Goal: Task Accomplishment & Management: Manage account settings

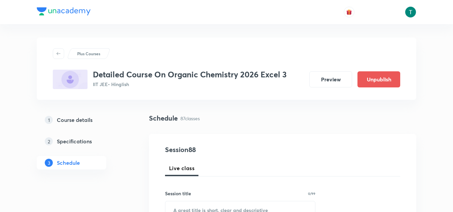
scroll to position [4714, 0]
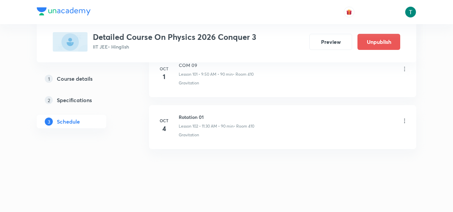
click at [405, 120] on icon at bounding box center [405, 120] width 1 height 4
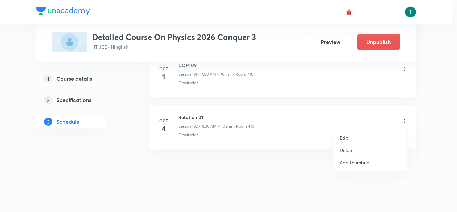
click at [346, 136] on p "Edit" at bounding box center [343, 137] width 8 height 7
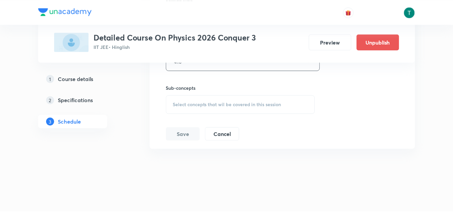
scroll to position [5596, 0]
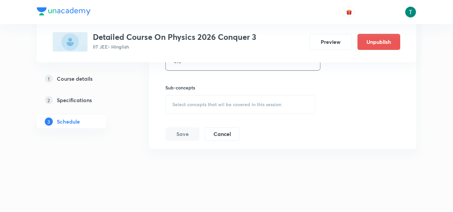
click at [219, 105] on span "Select concepts that wil be covered in this session" at bounding box center [227, 104] width 109 height 5
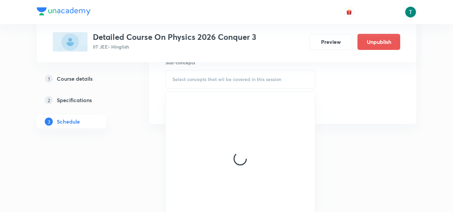
scroll to position [5621, 0]
click at [215, 148] on div at bounding box center [240, 158] width 149 height 134
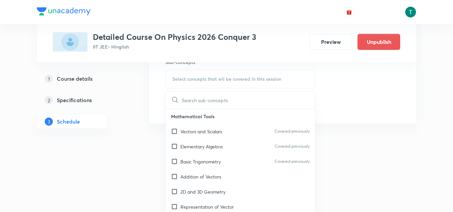
click at [215, 148] on p "Elementary Algebra" at bounding box center [202, 146] width 42 height 7
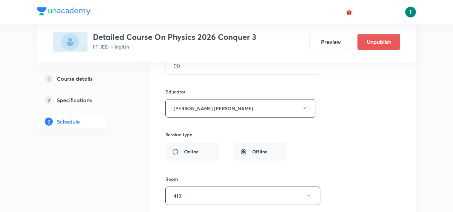
scroll to position [5346, 0]
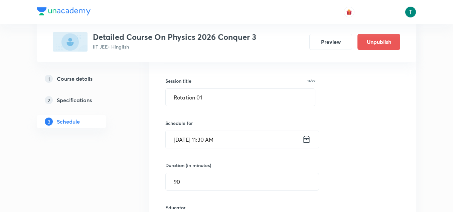
click at [213, 134] on input "[DATE] 11:30 AM" at bounding box center [234, 139] width 137 height 17
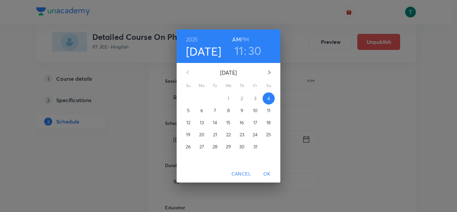
click at [239, 52] on h3 "11" at bounding box center [238, 50] width 9 height 14
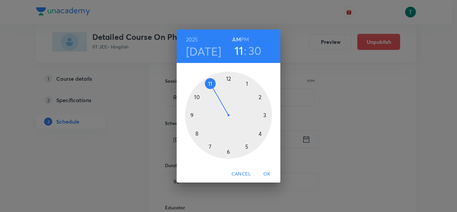
click at [190, 114] on div at bounding box center [228, 115] width 87 height 87
click at [195, 97] on div at bounding box center [228, 115] width 87 height 87
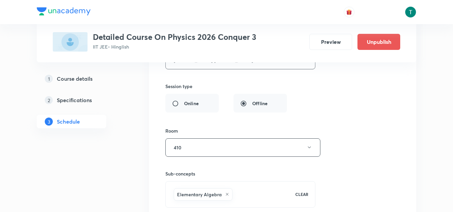
scroll to position [5599, 0]
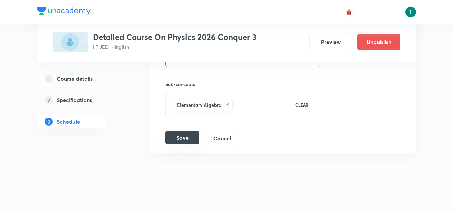
click at [182, 140] on button "Save" at bounding box center [182, 137] width 34 height 13
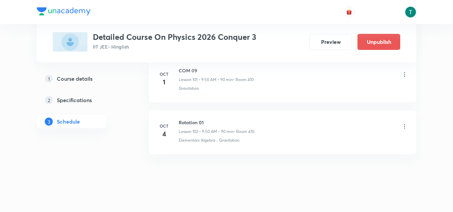
scroll to position [5297, 0]
click at [402, 128] on icon at bounding box center [405, 127] width 7 height 7
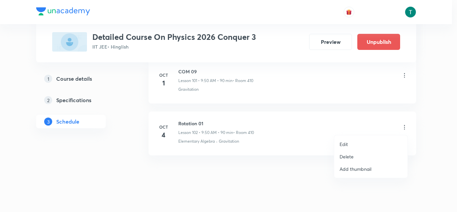
click at [344, 145] on p "Edit" at bounding box center [343, 143] width 8 height 7
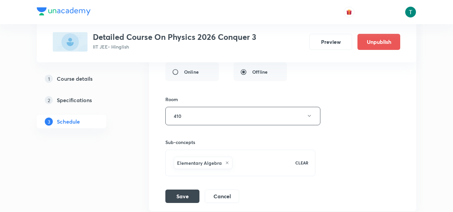
scroll to position [5603, 0]
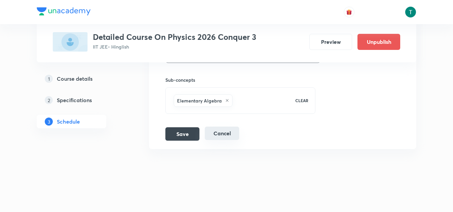
click at [224, 138] on button "Cancel" at bounding box center [222, 132] width 34 height 13
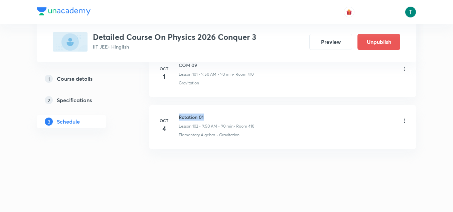
drag, startPoint x: 177, startPoint y: 110, endPoint x: 227, endPoint y: 117, distance: 50.7
click at [227, 117] on li "[DATE] Rotation 01 Lesson 102 • 9:50 AM • 90 min • Room 410 Elementary [GEOGRAP…" at bounding box center [282, 127] width 267 height 44
copy h6 "Rotation 01"
click at [403, 121] on icon at bounding box center [405, 120] width 7 height 7
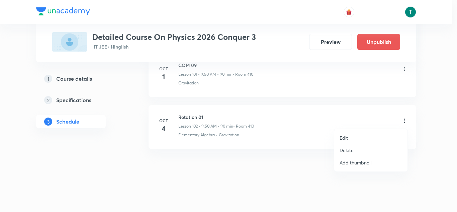
click at [341, 151] on p "Delete" at bounding box center [346, 149] width 14 height 7
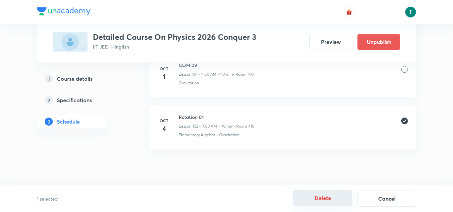
click at [328, 199] on button "Delete" at bounding box center [323, 198] width 59 height 16
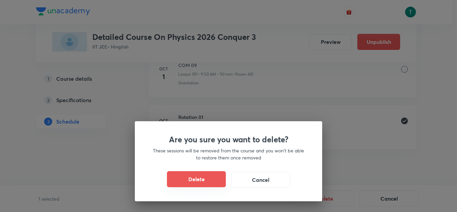
click at [213, 179] on button "Delete" at bounding box center [196, 179] width 59 height 16
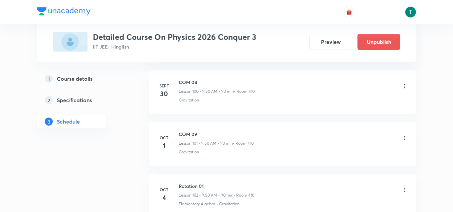
scroll to position [5233, 0]
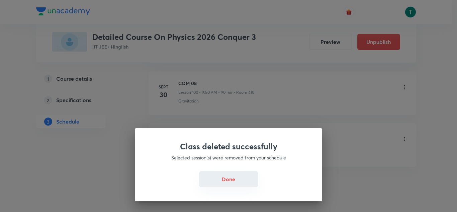
click at [228, 176] on button "Done" at bounding box center [228, 179] width 59 height 16
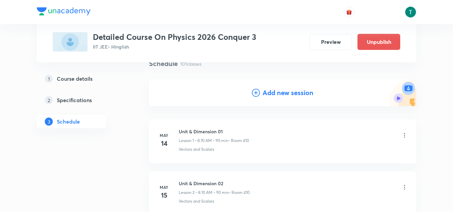
scroll to position [54, 0]
click at [259, 91] on icon at bounding box center [256, 93] width 8 height 8
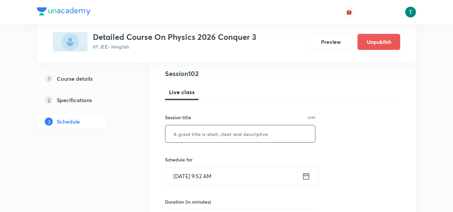
click at [222, 131] on input "text" at bounding box center [240, 133] width 150 height 17
paste input "Rotation 01"
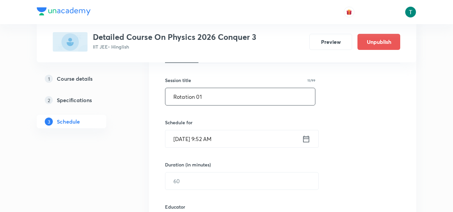
scroll to position [121, 0]
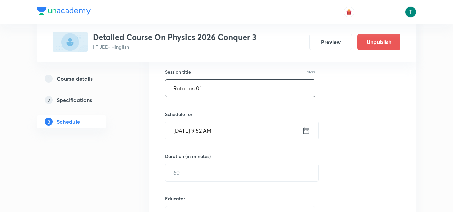
type input "Rotation 01"
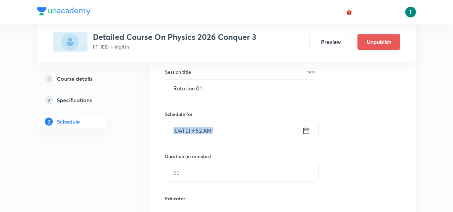
drag, startPoint x: 209, startPoint y: 144, endPoint x: 200, endPoint y: 132, distance: 14.4
click at [200, 132] on div "Session 102 Live class Session title 11/99 Rotation 01 ​ Schedule for [DATE] 9:…" at bounding box center [282, 201] width 235 height 357
click at [200, 132] on input "[DATE] 9:52 AM" at bounding box center [233, 130] width 137 height 17
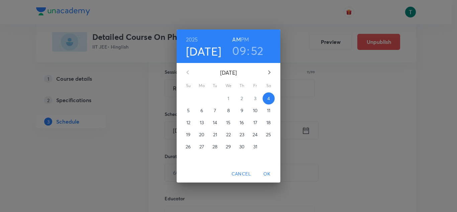
click at [252, 45] on h3 "52" at bounding box center [257, 50] width 13 height 14
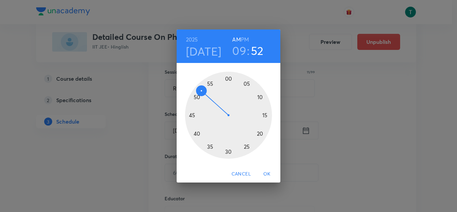
click at [219, 78] on div at bounding box center [228, 115] width 87 height 87
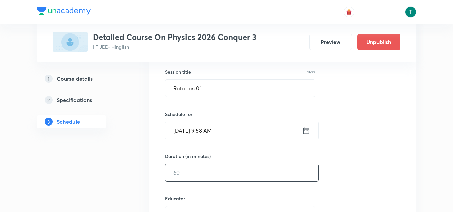
click at [196, 169] on input "text" at bounding box center [241, 172] width 153 height 17
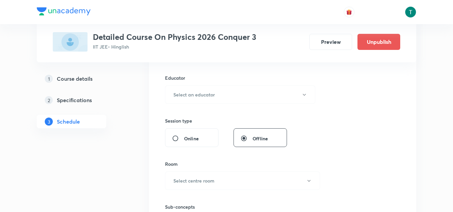
scroll to position [251, 0]
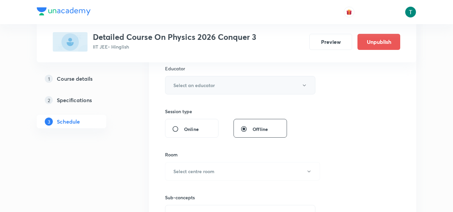
type input "90"
click at [198, 79] on button "Select an educator" at bounding box center [240, 85] width 150 height 18
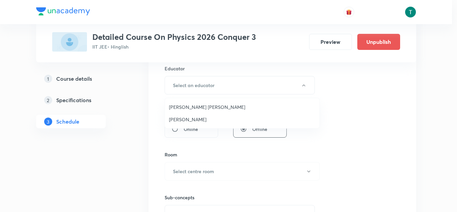
click at [198, 106] on span "[PERSON_NAME] [PERSON_NAME]" at bounding box center [242, 106] width 146 height 7
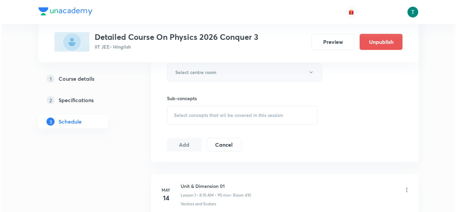
scroll to position [347, 0]
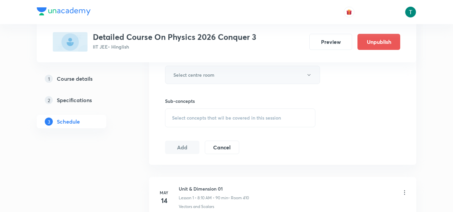
click at [218, 74] on button "Select centre room" at bounding box center [242, 75] width 155 height 18
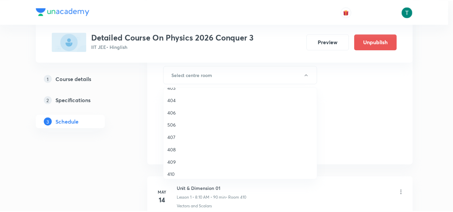
scroll to position [170, 0]
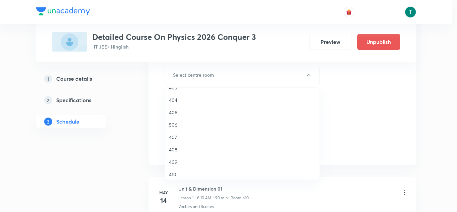
click at [177, 173] on span "410" at bounding box center [242, 174] width 146 height 7
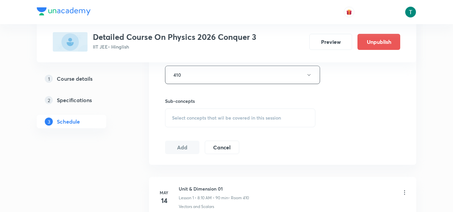
click at [195, 113] on div "Select concepts that wil be covered in this session" at bounding box center [240, 117] width 150 height 19
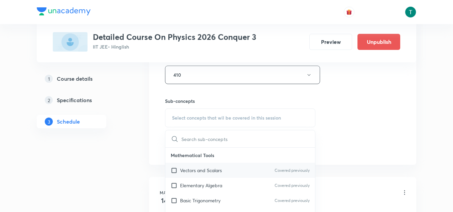
scroll to position [368, 0]
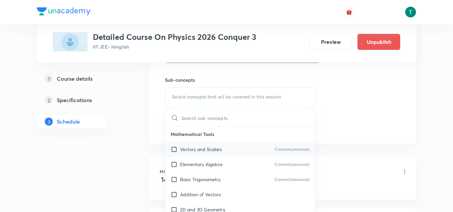
click at [200, 152] on p "Vectors and Scalars" at bounding box center [201, 148] width 42 height 7
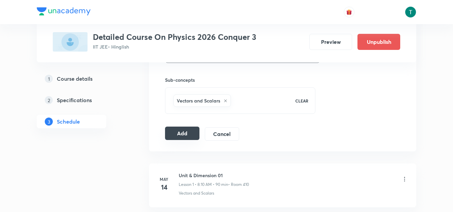
click at [177, 132] on button "Add" at bounding box center [182, 132] width 34 height 13
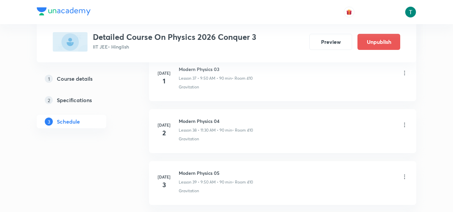
scroll to position [5355, 0]
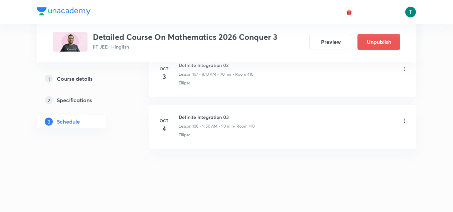
click at [406, 120] on icon at bounding box center [405, 120] width 7 height 7
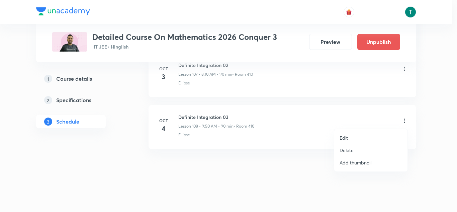
click at [347, 150] on p "Delete" at bounding box center [346, 149] width 14 height 7
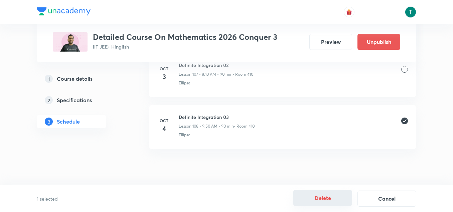
click at [314, 199] on button "Delete" at bounding box center [323, 198] width 59 height 16
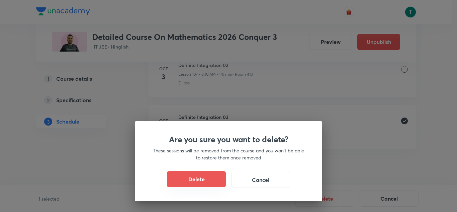
click at [198, 180] on button "Delete" at bounding box center [196, 179] width 59 height 16
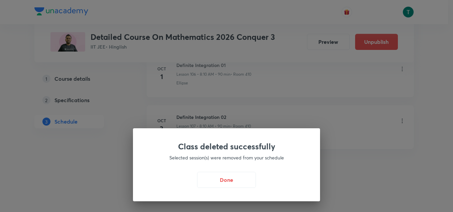
scroll to position [5870, 0]
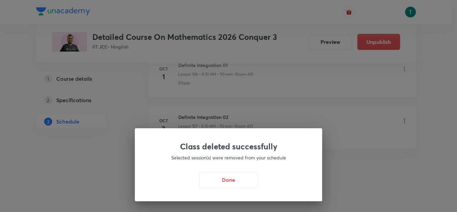
click at [230, 190] on div "Class deleted successfully Selected session(s) were removed from your schedule …" at bounding box center [228, 164] width 187 height 73
click at [226, 177] on button "Done" at bounding box center [228, 179] width 59 height 16
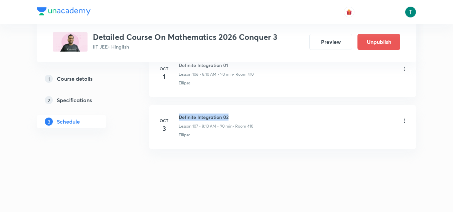
drag, startPoint x: 177, startPoint y: 114, endPoint x: 259, endPoint y: 116, distance: 81.9
click at [259, 116] on div "Oct 3 Definite Integration 02 Lesson 107 • 8:10 AM • 90 min • Room 410 Ellipse" at bounding box center [282, 125] width 251 height 24
copy h6 "Definite Integration 02"
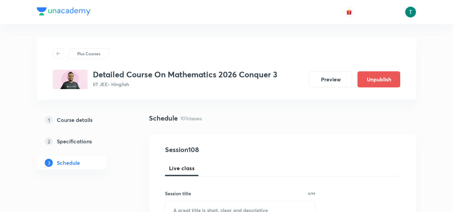
scroll to position [88, 0]
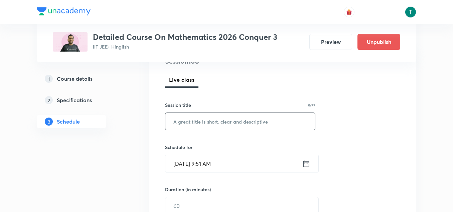
paste input "Definite Integration 02"
click at [240, 125] on input "text" at bounding box center [240, 121] width 150 height 17
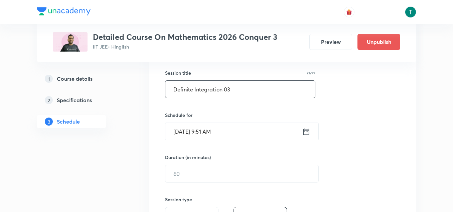
scroll to position [121, 0]
type input "Definite Integration 03"
click at [202, 132] on input "[DATE] 9:51 AM" at bounding box center [233, 130] width 137 height 17
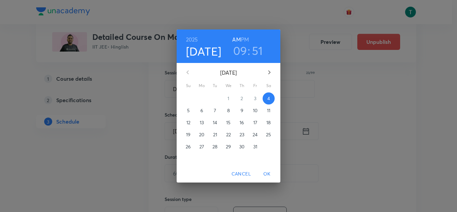
click at [238, 59] on div "2025 Oct 4 09 : 51 AM PM" at bounding box center [229, 45] width 104 height 33
click at [239, 47] on h3 "09" at bounding box center [240, 50] width 14 height 14
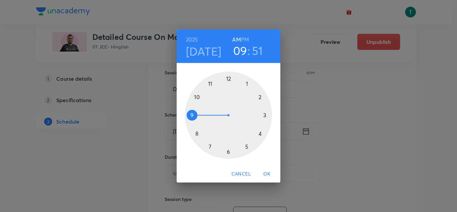
click at [209, 85] on div at bounding box center [228, 115] width 87 height 87
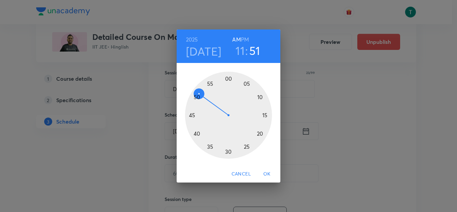
click at [227, 149] on div at bounding box center [228, 115] width 87 height 87
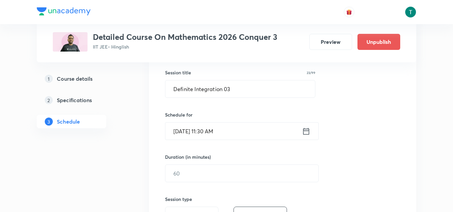
click at [205, 163] on div "Duration (in minutes) ​" at bounding box center [226, 167] width 122 height 29
click at [199, 173] on input "text" at bounding box center [241, 172] width 153 height 17
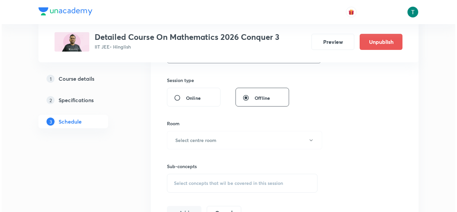
scroll to position [240, 0]
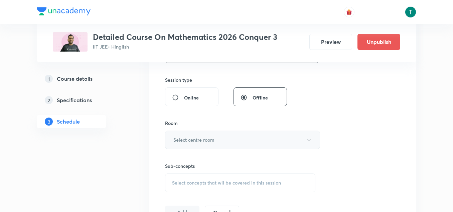
type input "90"
click at [209, 134] on button "Select centre room" at bounding box center [242, 139] width 155 height 18
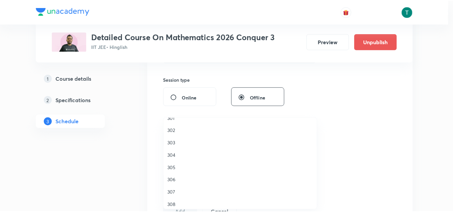
scroll to position [0, 0]
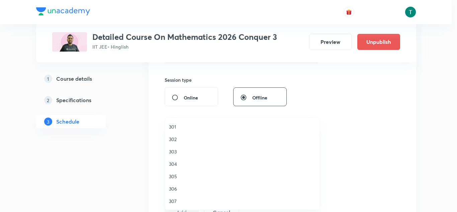
click at [120, 123] on div at bounding box center [228, 106] width 457 height 212
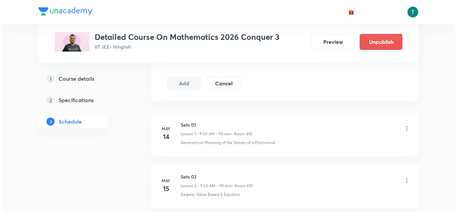
scroll to position [310, 0]
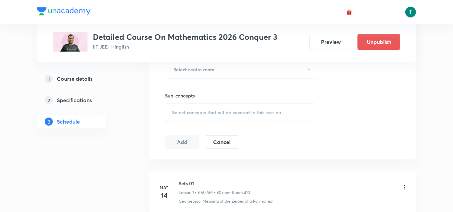
click at [220, 111] on span "Select concepts that wil be covered in this session" at bounding box center [226, 112] width 109 height 5
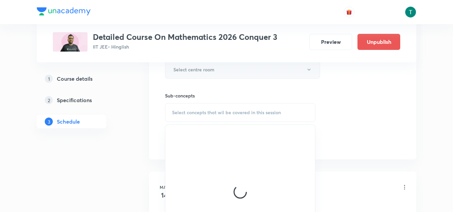
click at [214, 72] on h6 "Select centre room" at bounding box center [194, 69] width 41 height 7
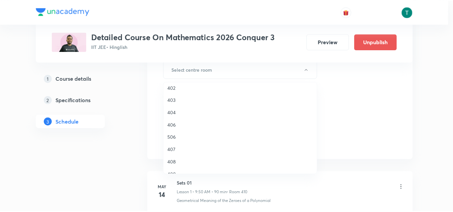
scroll to position [188, 0]
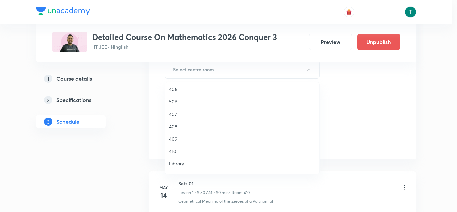
click at [178, 149] on span "410" at bounding box center [242, 150] width 146 height 7
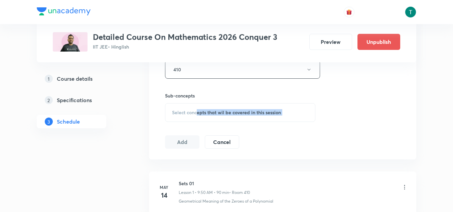
drag, startPoint x: 206, startPoint y: 134, endPoint x: 195, endPoint y: 117, distance: 20.0
click at [195, 117] on div "Select concepts that wil be covered in this session" at bounding box center [240, 112] width 150 height 19
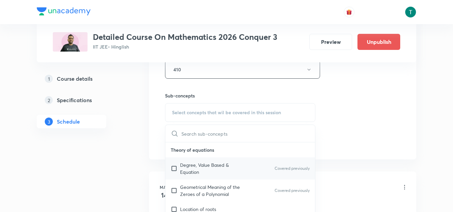
click at [203, 167] on p "Degree, Value Based & Equation" at bounding box center [214, 168] width 68 height 14
checkbox input "true"
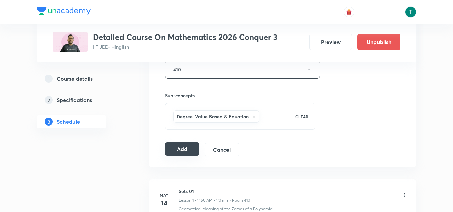
click at [177, 144] on button "Add" at bounding box center [182, 148] width 34 height 13
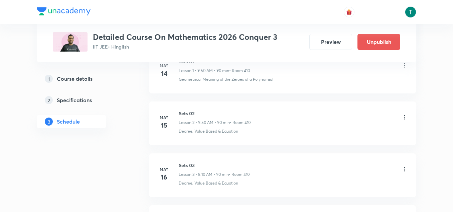
scroll to position [474, 0]
